Goal: Task Accomplishment & Management: Use online tool/utility

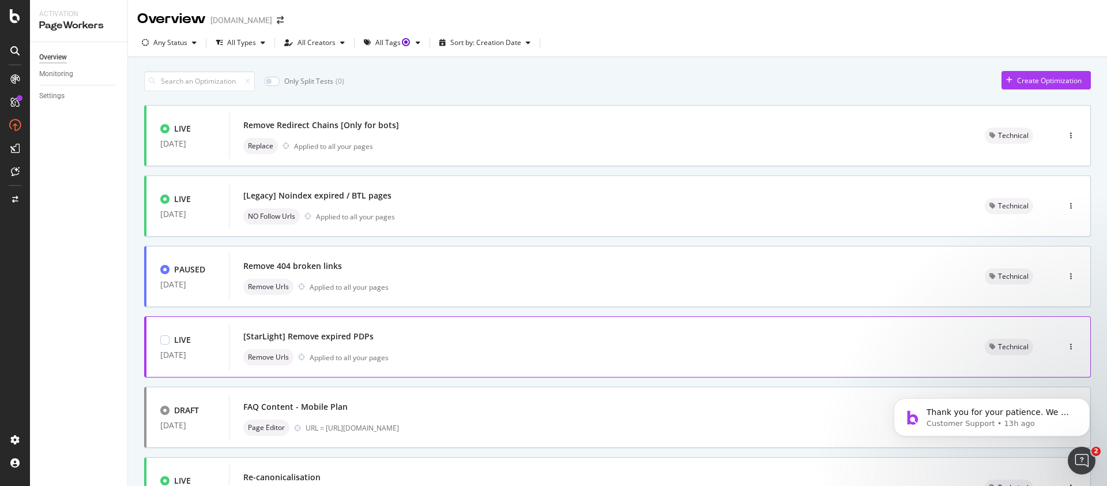
click at [407, 341] on div "[StarLight] Remove expired PDPs" at bounding box center [600, 336] width 714 height 16
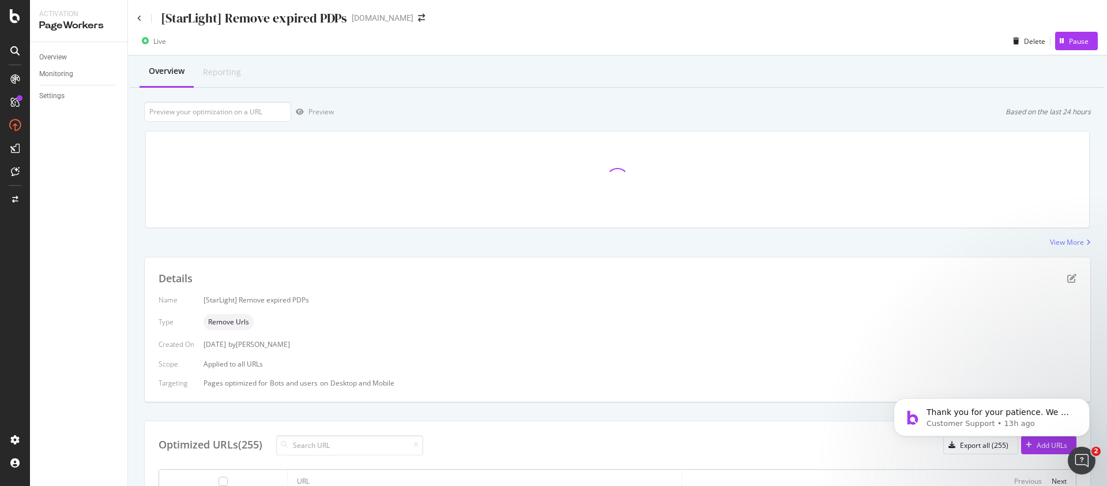
click at [1040, 446] on body "Thank you for your patience. We will try to get back to you as soon as possible…" at bounding box center [991, 414] width 221 height 72
click at [1087, 401] on icon "Dismiss notification" at bounding box center [1087, 401] width 6 height 6
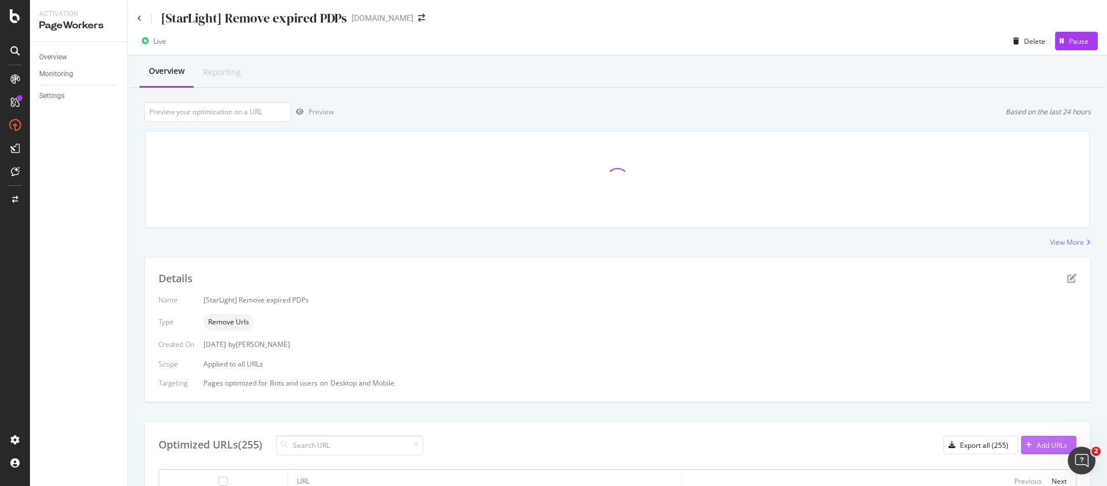
click at [1027, 436] on div "Add URLs" at bounding box center [1044, 444] width 46 height 17
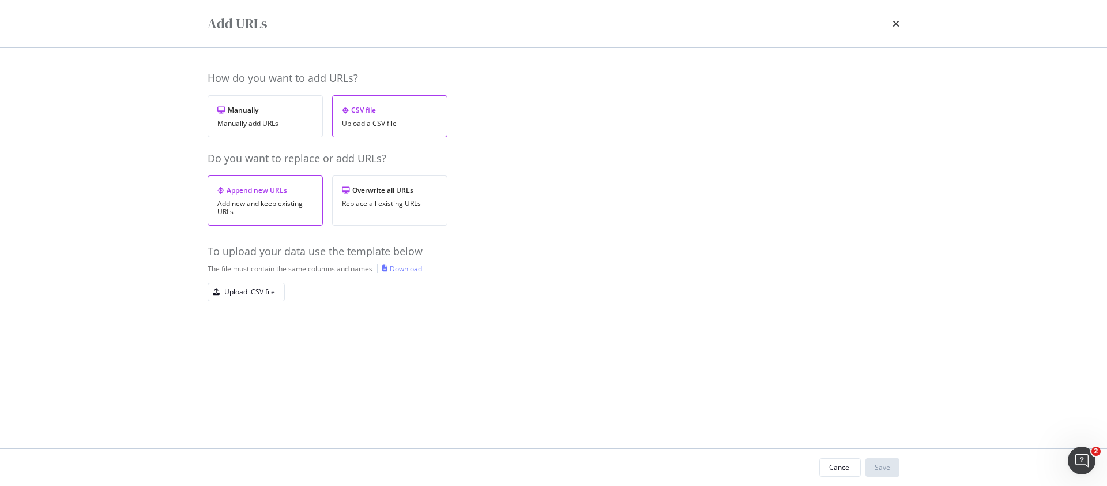
click at [393, 123] on div "Upload a CSV file" at bounding box center [390, 123] width 96 height 8
click at [281, 116] on div "Manually Manually add URLs" at bounding box center [265, 116] width 115 height 42
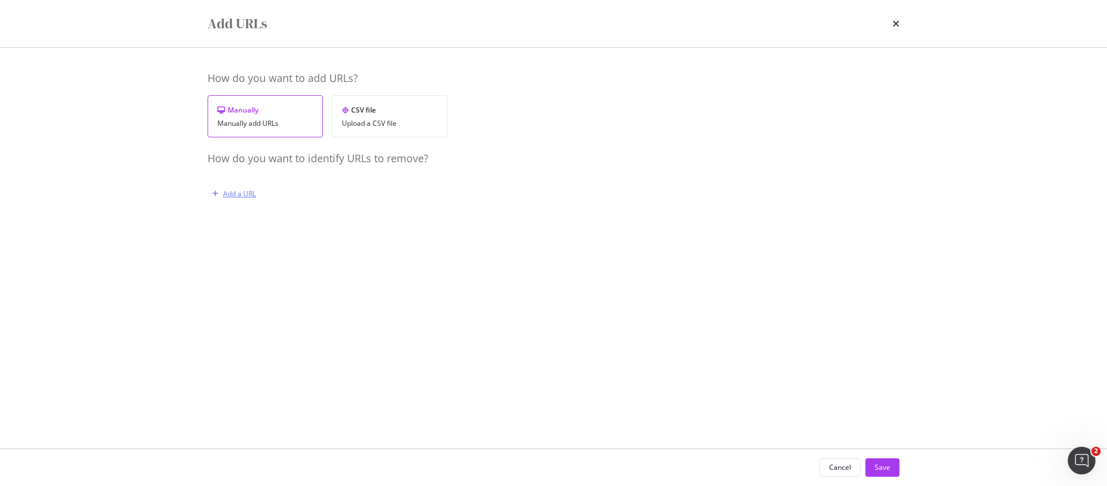
click at [251, 190] on div "Add a URL" at bounding box center [239, 194] width 33 height 10
click at [360, 120] on div "Upload a CSV file" at bounding box center [390, 123] width 96 height 8
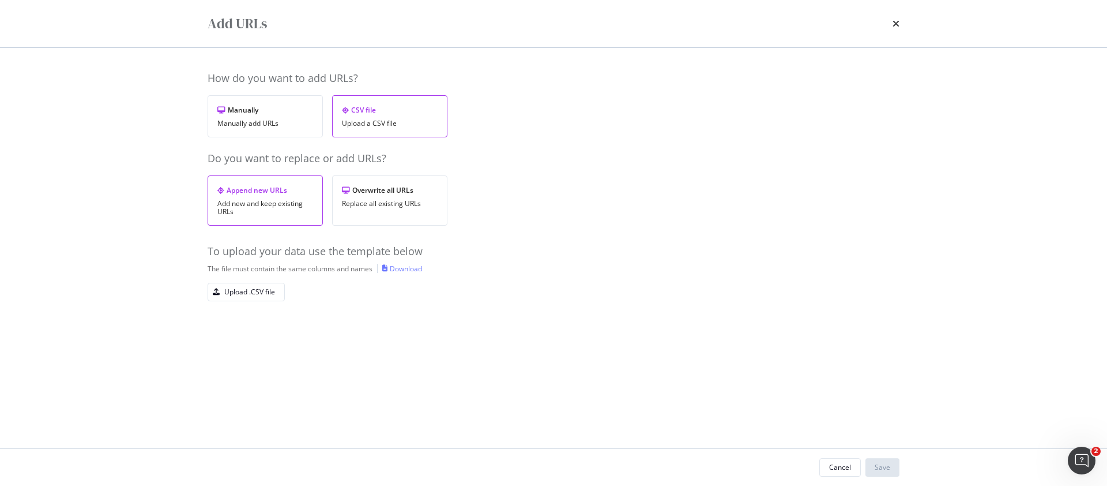
drag, startPoint x: 413, startPoint y: 269, endPoint x: 425, endPoint y: 269, distance: 12.1
click at [414, 269] on div "Download" at bounding box center [406, 269] width 32 height 10
click at [246, 299] on button "Upload .CSV file" at bounding box center [246, 292] width 77 height 18
click at [897, 461] on button "Save" at bounding box center [883, 467] width 34 height 18
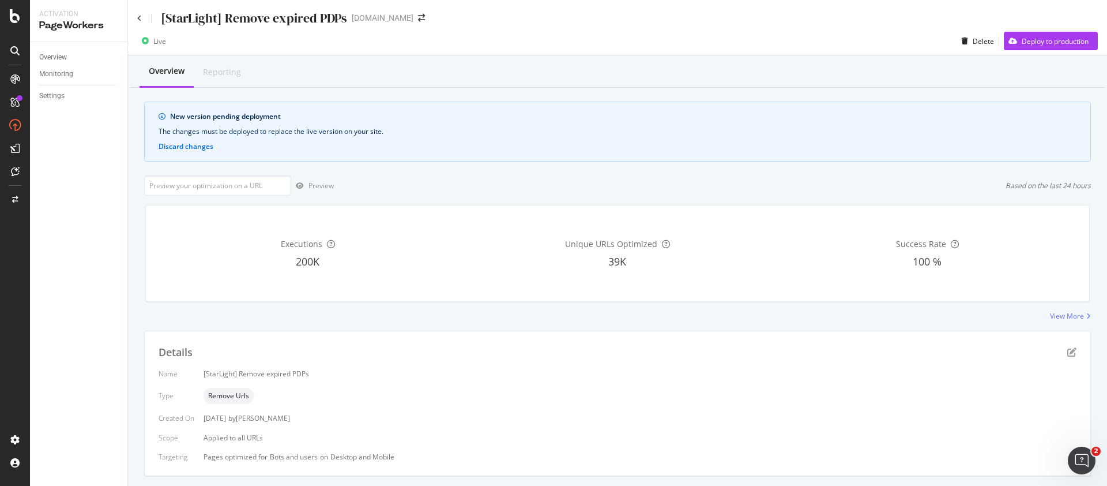
scroll to position [229, 0]
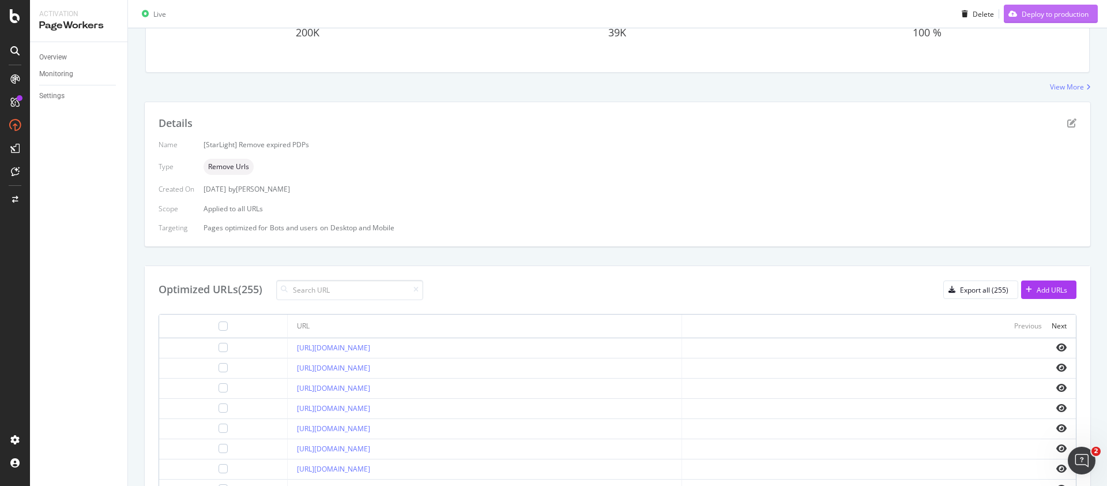
click at [1078, 24] on div "Live Delete Deploy to production" at bounding box center [617, 16] width 979 height 23
click at [1073, 17] on div "Deploy to production" at bounding box center [1055, 14] width 67 height 10
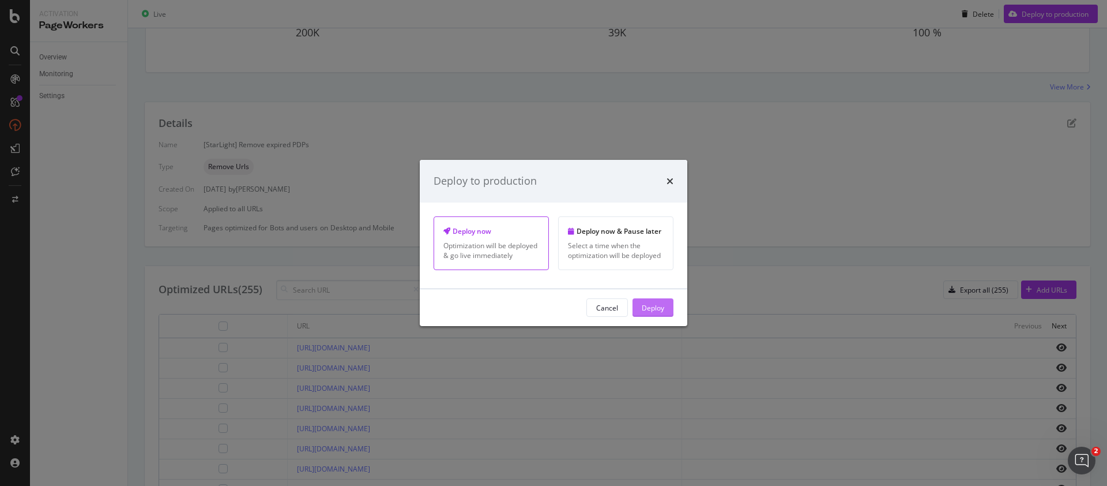
click at [663, 309] on div "Deploy" at bounding box center [653, 307] width 22 height 10
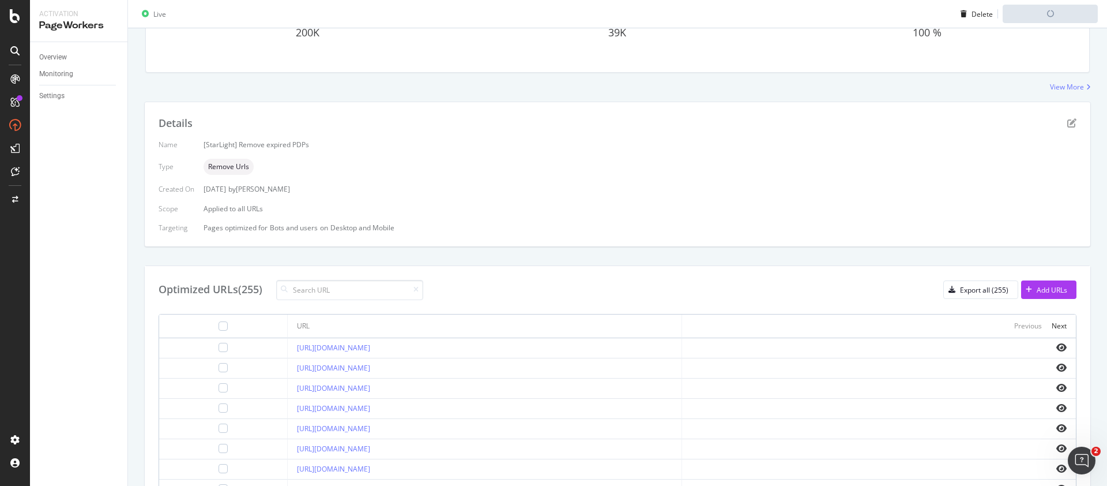
scroll to position [214, 0]
